Goal: Transaction & Acquisition: Purchase product/service

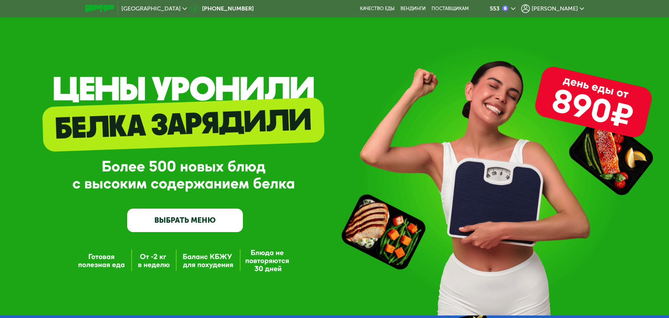
click at [340, 111] on div "GrowFood — доставка правильного питания ВЫБРАТЬ МЕНЮ" at bounding box center [334, 169] width 669 height 125
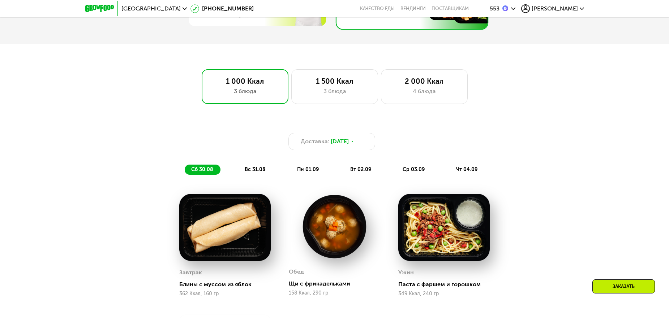
scroll to position [470, 0]
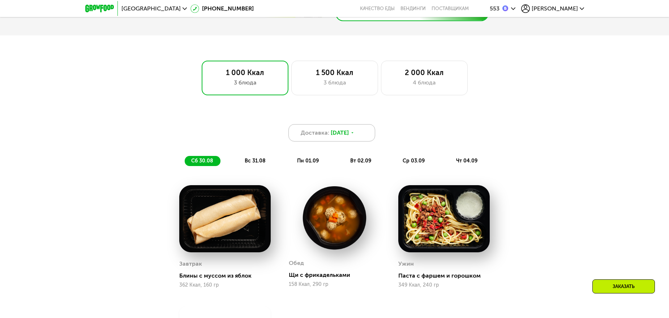
click at [363, 137] on div "Доставка: 29 авг, пт" at bounding box center [331, 132] width 87 height 17
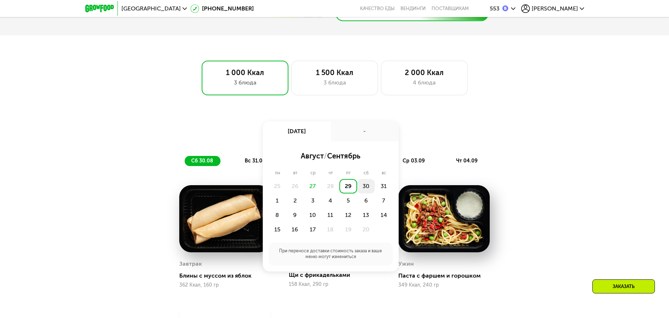
click at [375, 188] on div "30" at bounding box center [384, 186] width 18 height 14
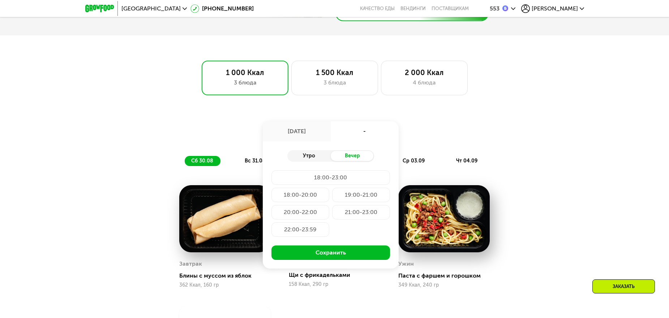
click at [313, 156] on div "Утро" at bounding box center [308, 156] width 43 height 10
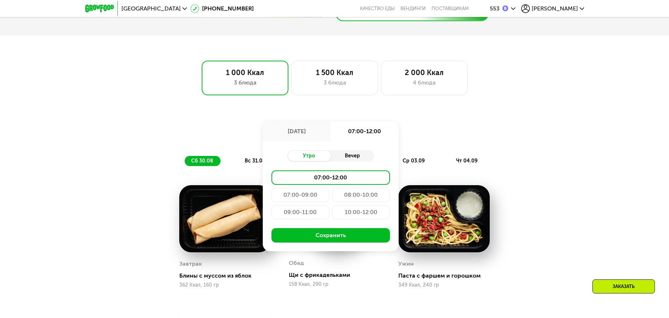
click at [355, 155] on div "Вечер" at bounding box center [352, 156] width 43 height 10
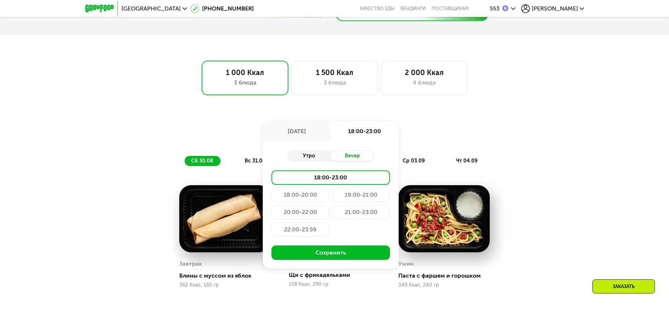
click at [315, 156] on div "Утро" at bounding box center [308, 156] width 43 height 10
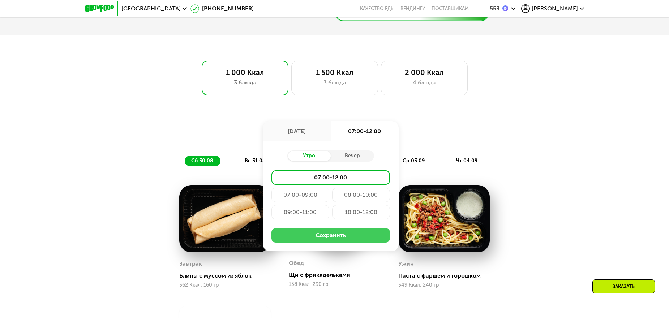
click at [336, 238] on button "Сохранить" at bounding box center [330, 235] width 119 height 14
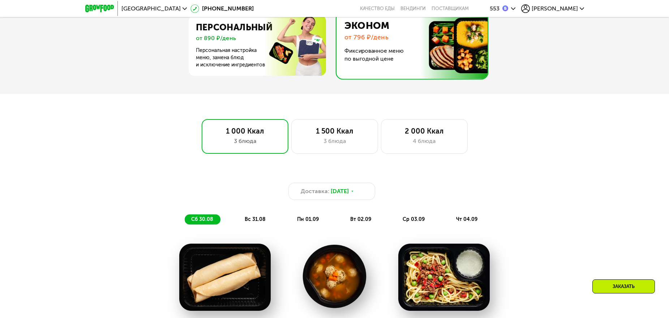
scroll to position [434, 0]
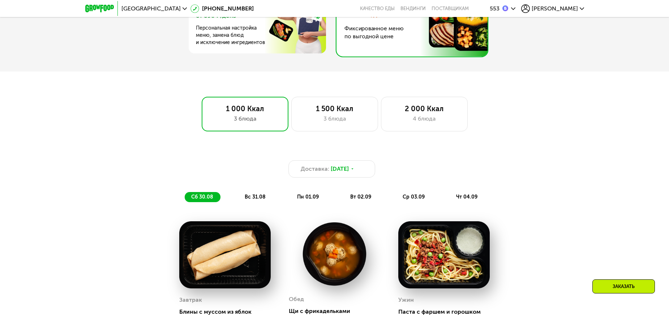
click at [120, 155] on div "Доставка: 30 авг, сб сб 30.08 вс 31.08 пн 01.09 вт 02.09 ср 03.09 чт 04.09" at bounding box center [334, 176] width 437 height 62
click at [345, 173] on span "30 авг, сб" at bounding box center [340, 169] width 18 height 9
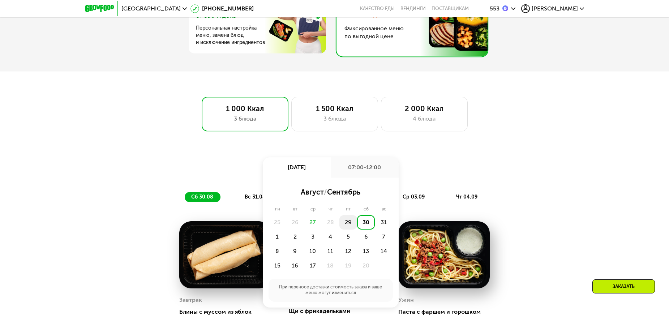
click at [357, 223] on div "29" at bounding box center [366, 222] width 18 height 14
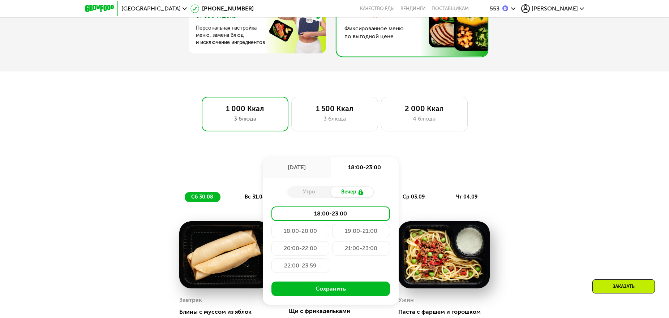
click at [315, 193] on div "Утро" at bounding box center [308, 192] width 43 height 10
click at [427, 169] on div "Доставка: 29 авг, пт 29 авг, пт 18:00-23:00 Утро Вечер 18:00-23:00 18:00-20:00 …" at bounding box center [335, 168] width 428 height 17
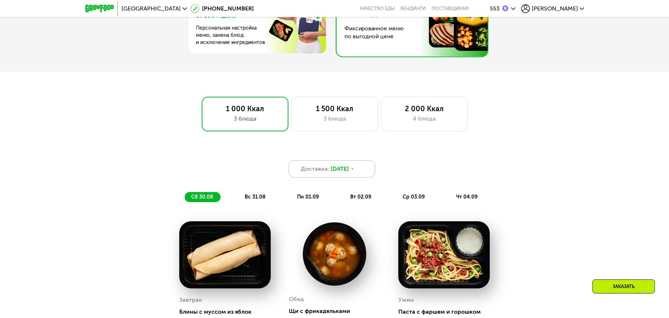
click at [354, 170] on icon at bounding box center [352, 169] width 4 height 4
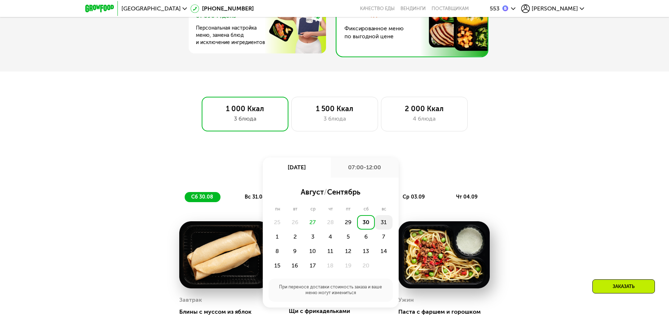
click at [286, 230] on div "31" at bounding box center [277, 237] width 18 height 14
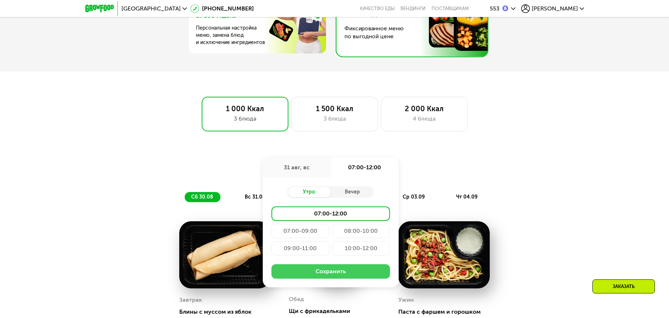
click at [329, 272] on button "Сохранить" at bounding box center [330, 272] width 119 height 14
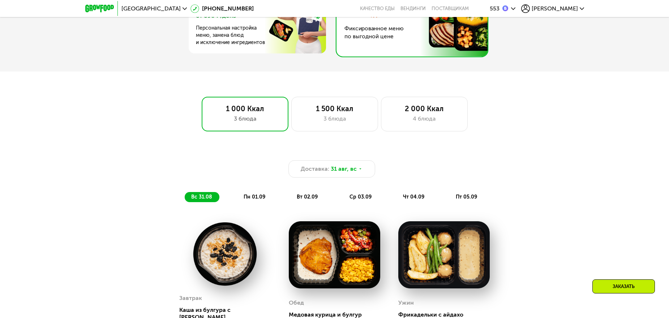
click at [118, 190] on div "Доставка: 31 авг, вс вс 31.08 пн 01.09 вт 02.09 ср 03.09 чт 04.09 пт 05.09" at bounding box center [334, 176] width 437 height 62
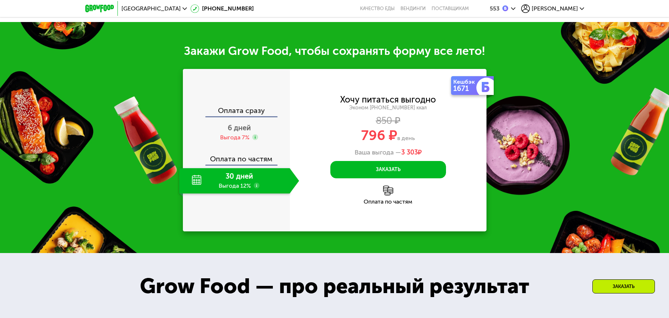
scroll to position [867, 0]
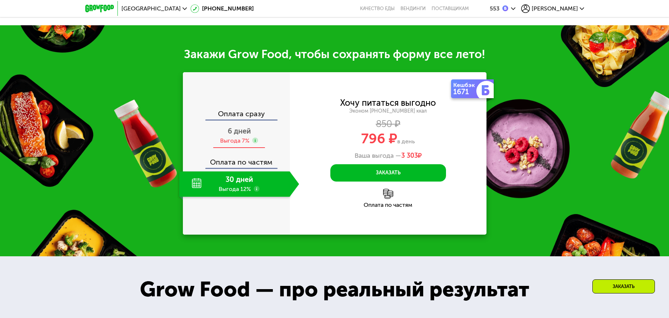
click at [233, 130] on span "6 дней" at bounding box center [239, 131] width 23 height 9
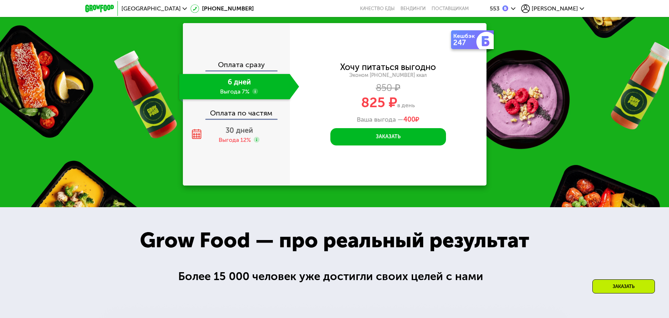
scroll to position [903, 0]
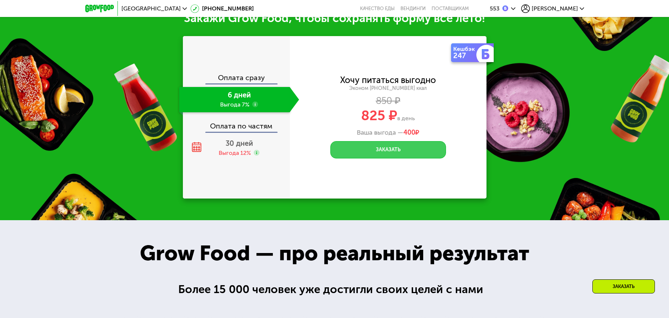
click at [393, 147] on button "Заказать" at bounding box center [388, 149] width 116 height 17
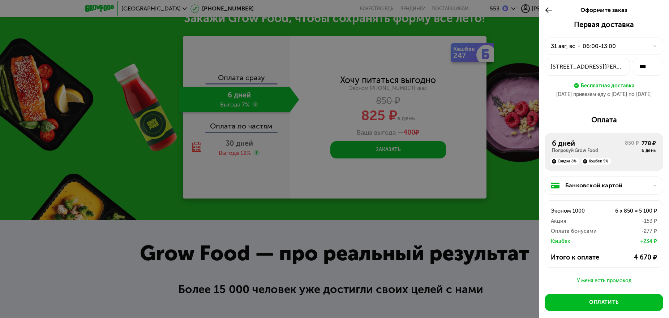
click at [606, 190] on div "Банковской картой" at bounding box center [604, 186] width 119 height 18
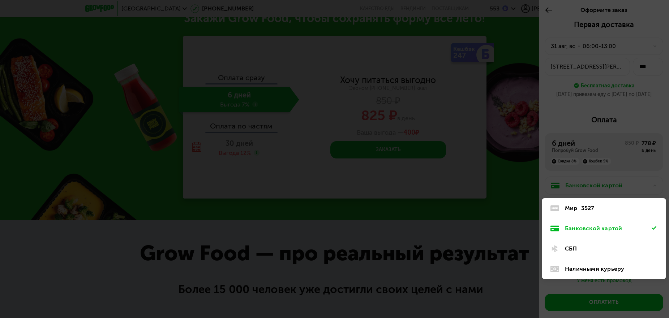
click at [603, 207] on div "Мир 3527" at bounding box center [608, 208] width 87 height 9
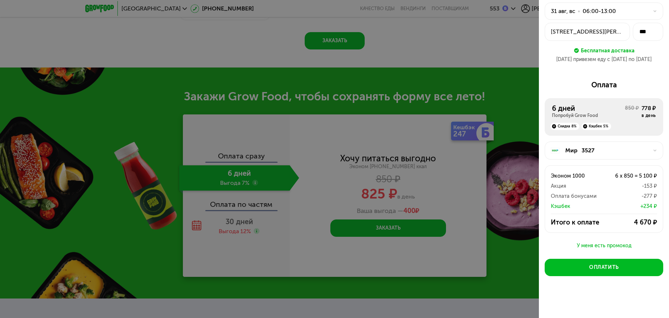
scroll to position [831, 0]
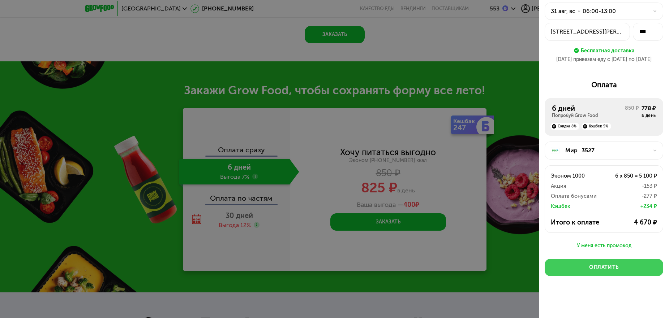
click at [623, 265] on button "Оплатить" at bounding box center [604, 267] width 119 height 17
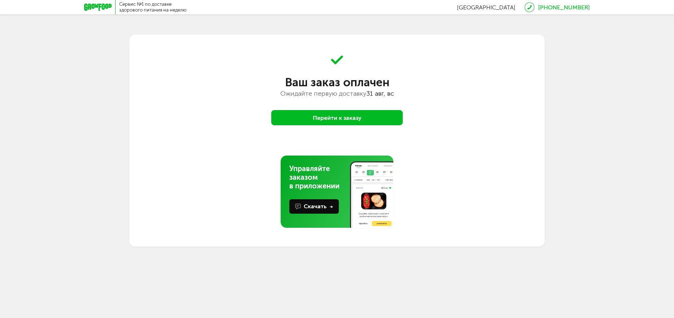
click at [332, 115] on button "Перейти к заказу" at bounding box center [337, 117] width 132 height 15
